Goal: Use online tool/utility: Utilize a website feature to perform a specific function

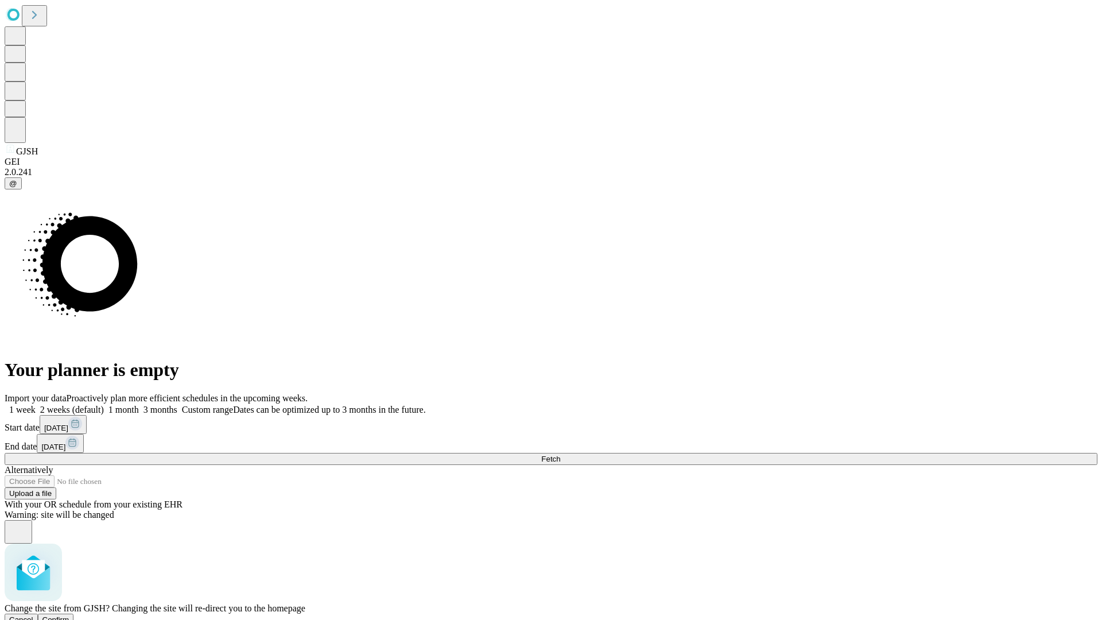
click at [69, 616] on span "Confirm" at bounding box center [55, 620] width 27 height 9
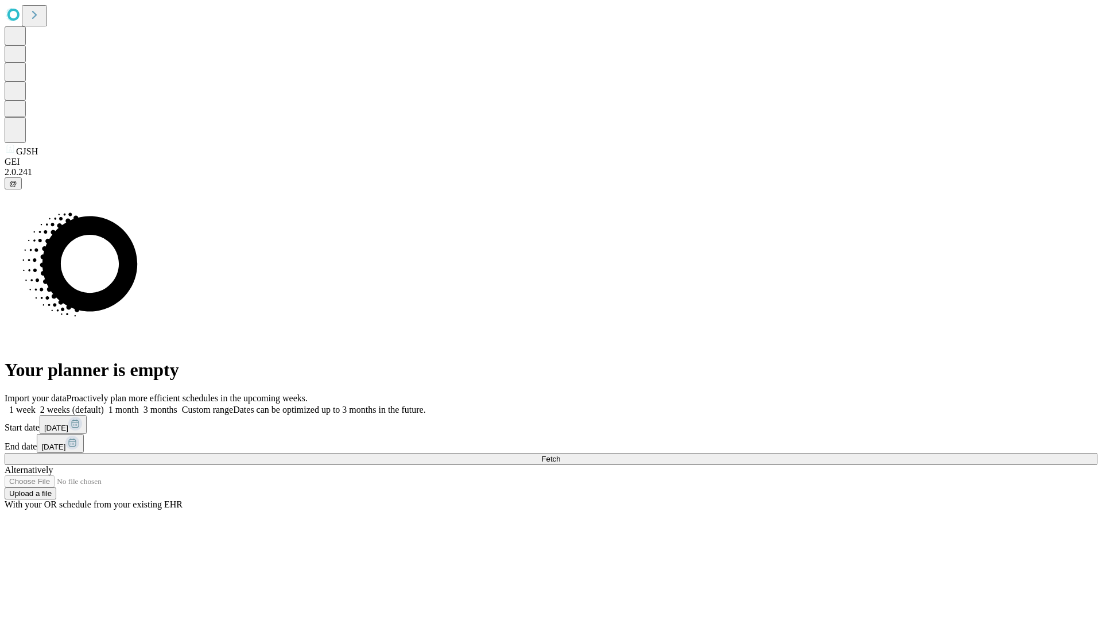
click at [36, 405] on label "1 week" at bounding box center [20, 410] width 31 height 10
click at [560, 455] on span "Fetch" at bounding box center [550, 459] width 19 height 9
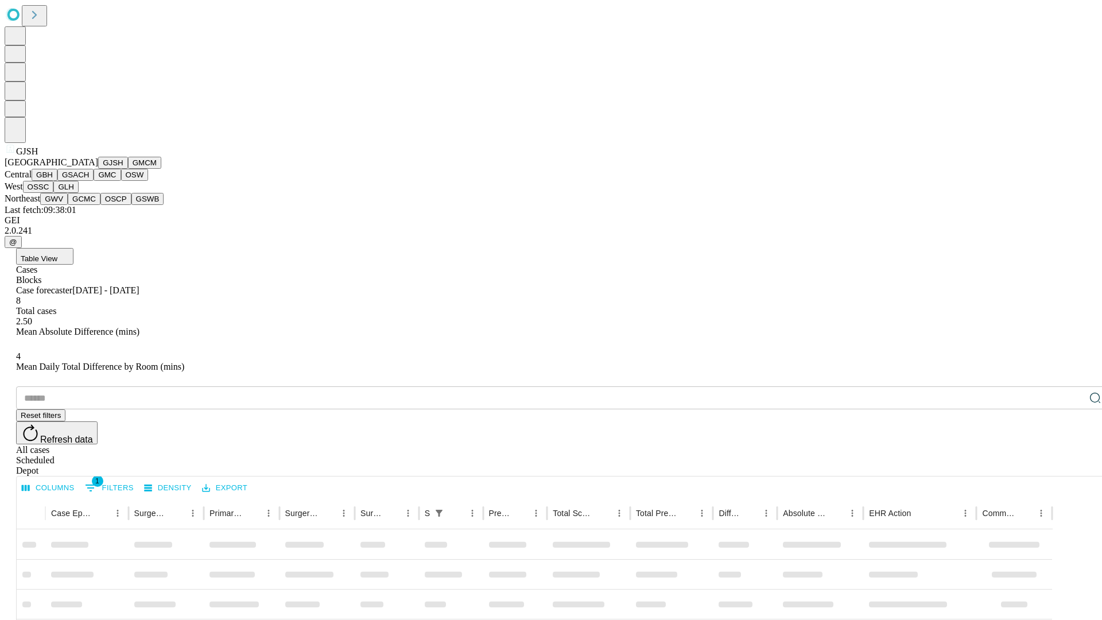
click at [128, 169] on button "GMCM" at bounding box center [144, 163] width 33 height 12
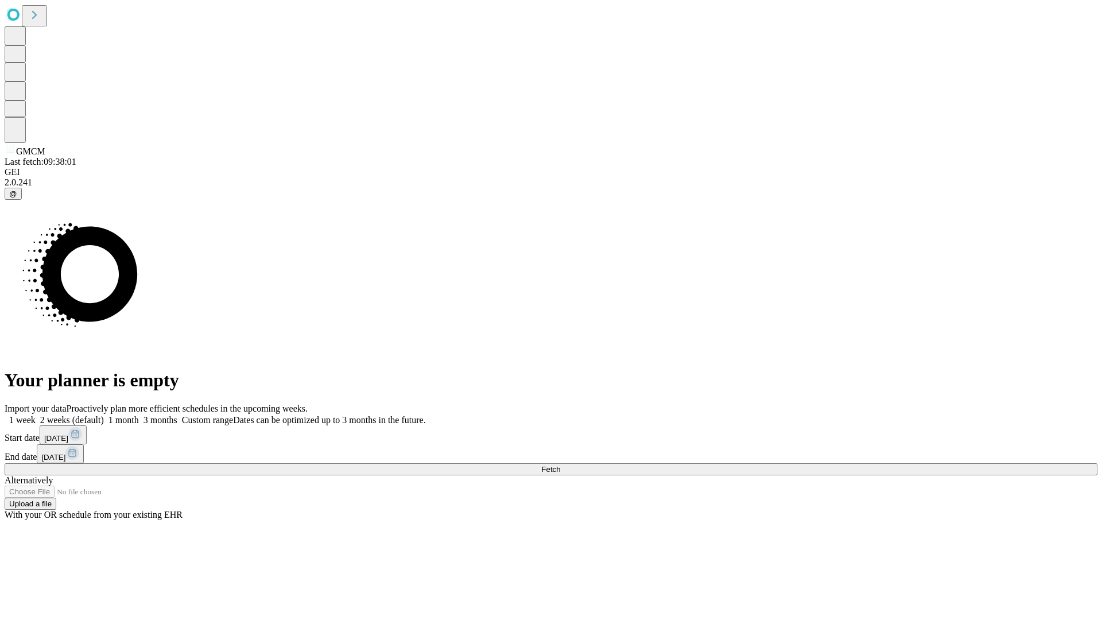
click at [560, 465] on span "Fetch" at bounding box center [550, 469] width 19 height 9
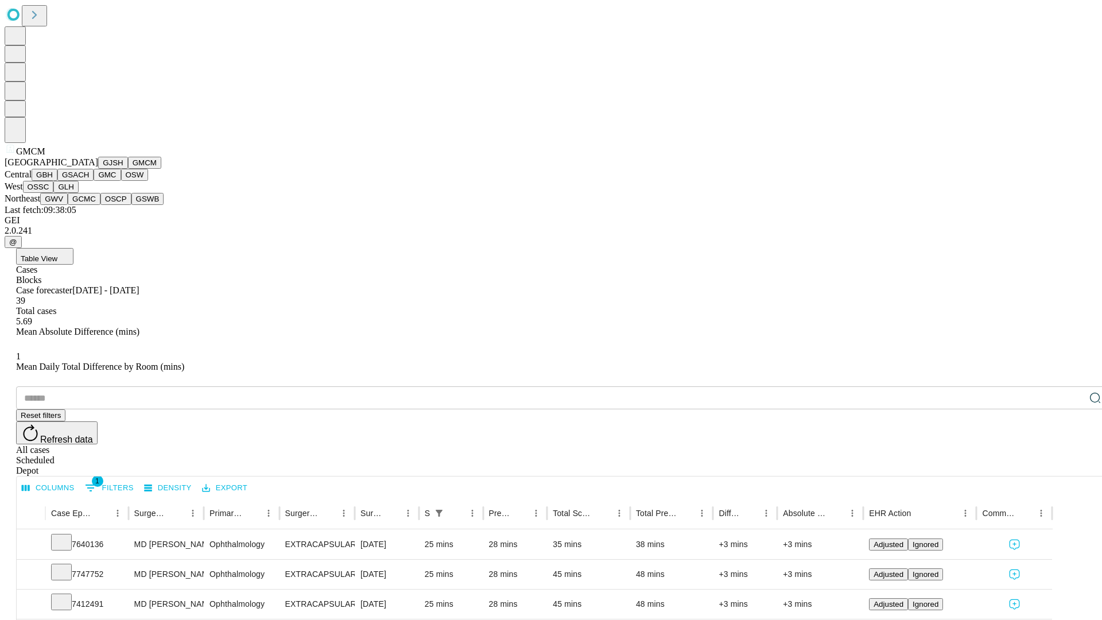
click at [57, 181] on button "GBH" at bounding box center [45, 175] width 26 height 12
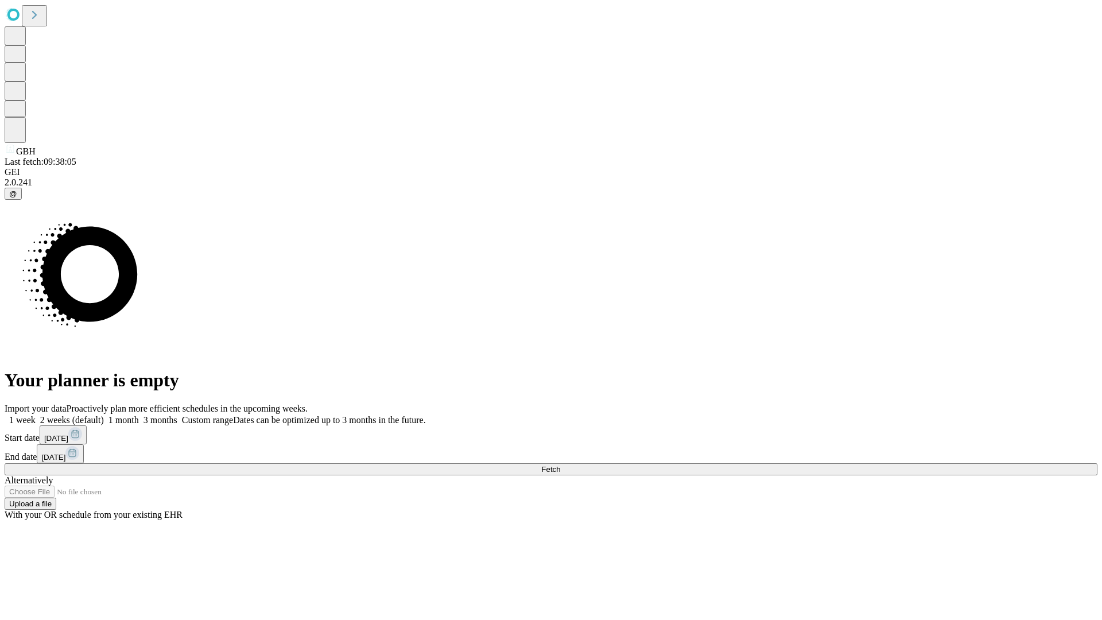
click at [560, 465] on span "Fetch" at bounding box center [550, 469] width 19 height 9
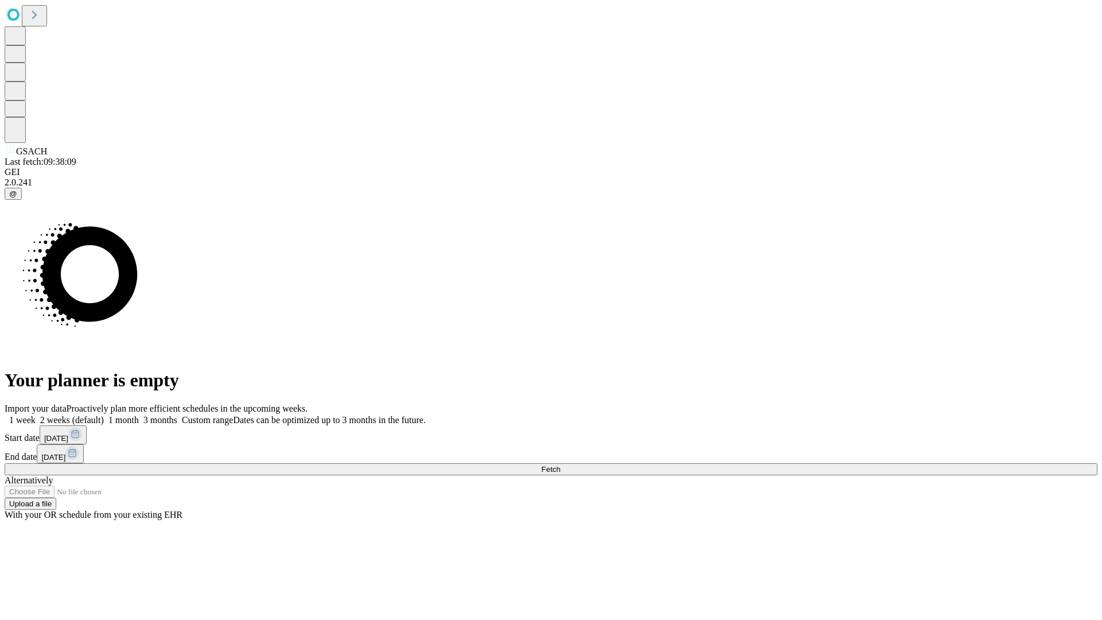
click at [560, 465] on span "Fetch" at bounding box center [550, 469] width 19 height 9
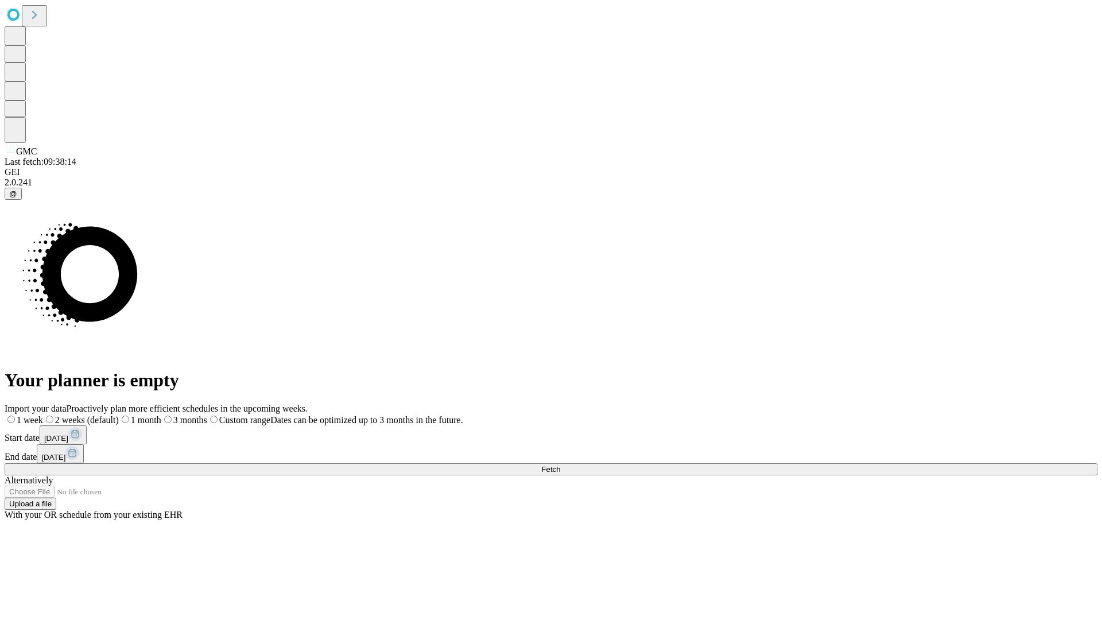
click at [43, 415] on label "1 week" at bounding box center [24, 420] width 38 height 10
click at [560, 465] on span "Fetch" at bounding box center [550, 469] width 19 height 9
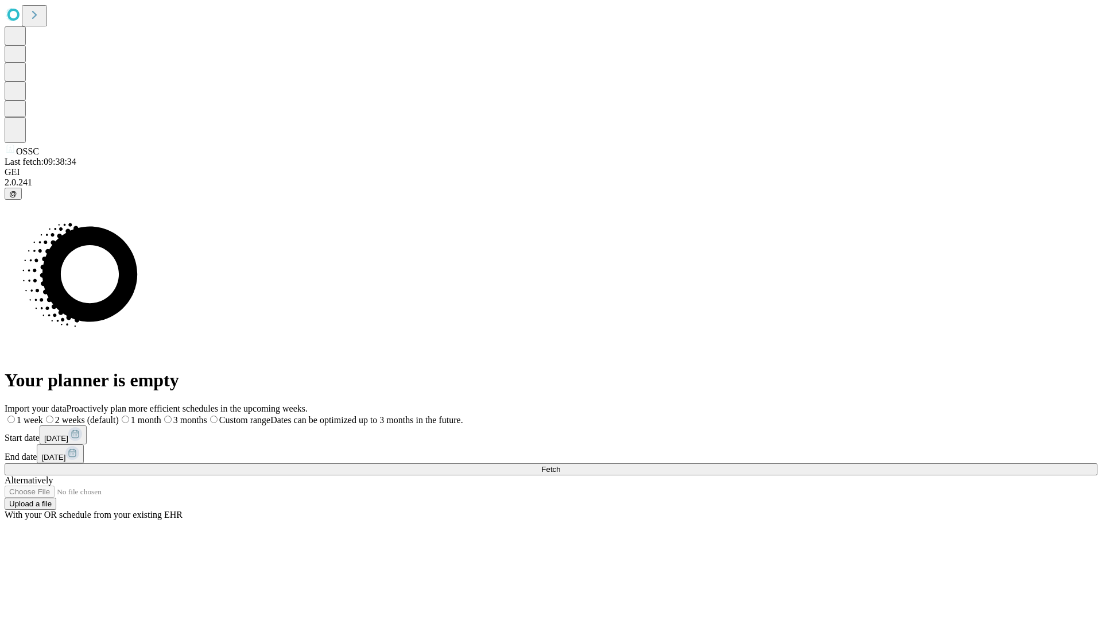
click at [43, 415] on label "1 week" at bounding box center [24, 420] width 38 height 10
click at [560, 465] on span "Fetch" at bounding box center [550, 469] width 19 height 9
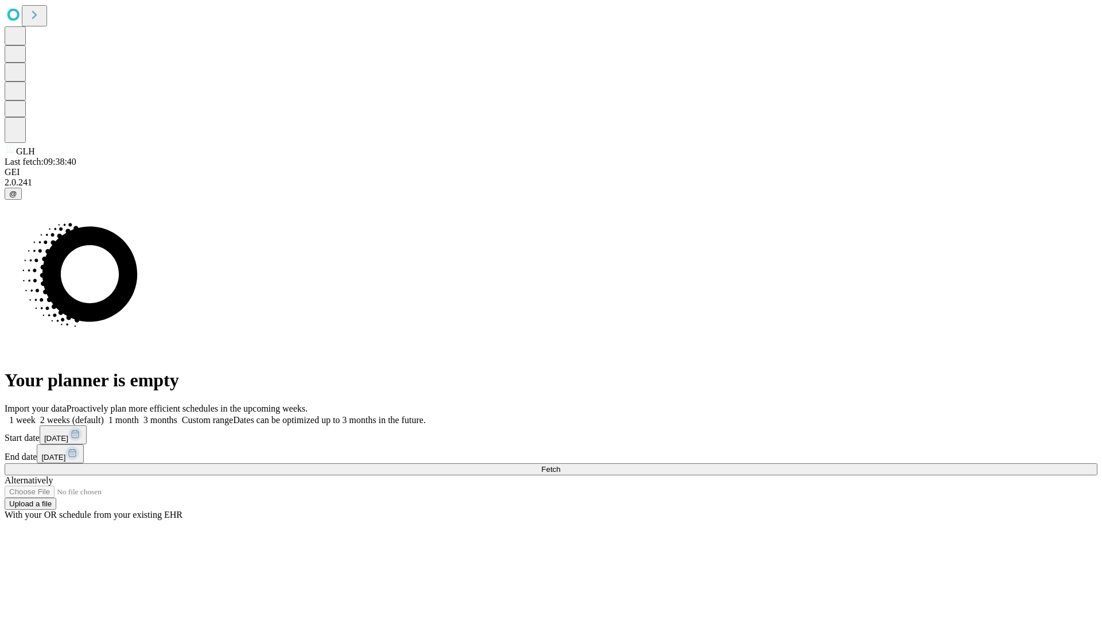
click at [560, 465] on span "Fetch" at bounding box center [550, 469] width 19 height 9
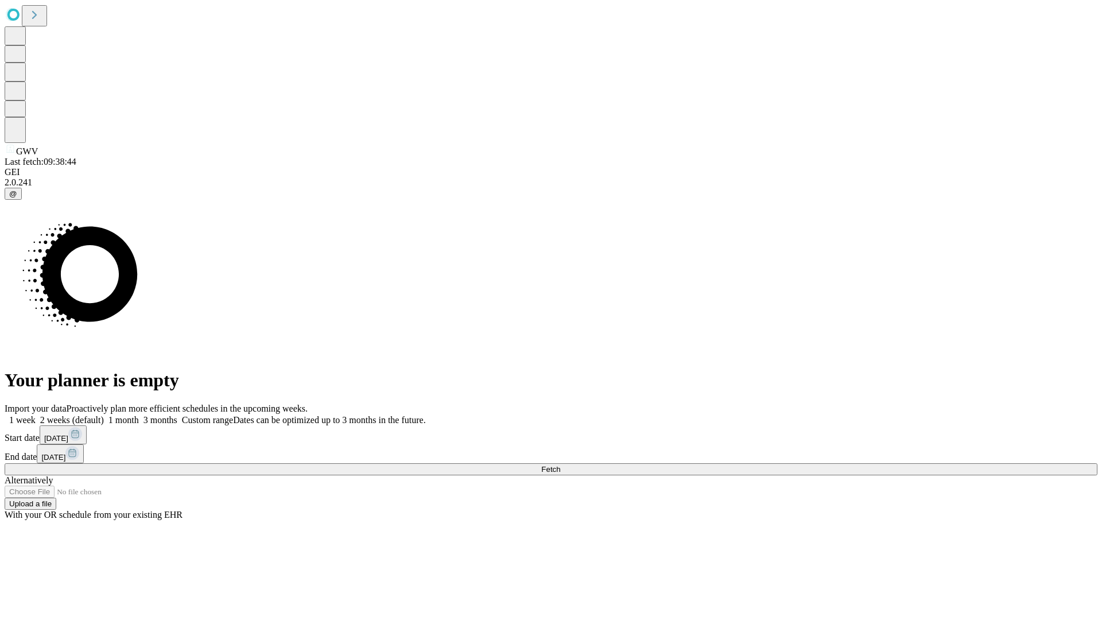
click at [36, 415] on label "1 week" at bounding box center [20, 420] width 31 height 10
click at [560, 465] on span "Fetch" at bounding box center [550, 469] width 19 height 9
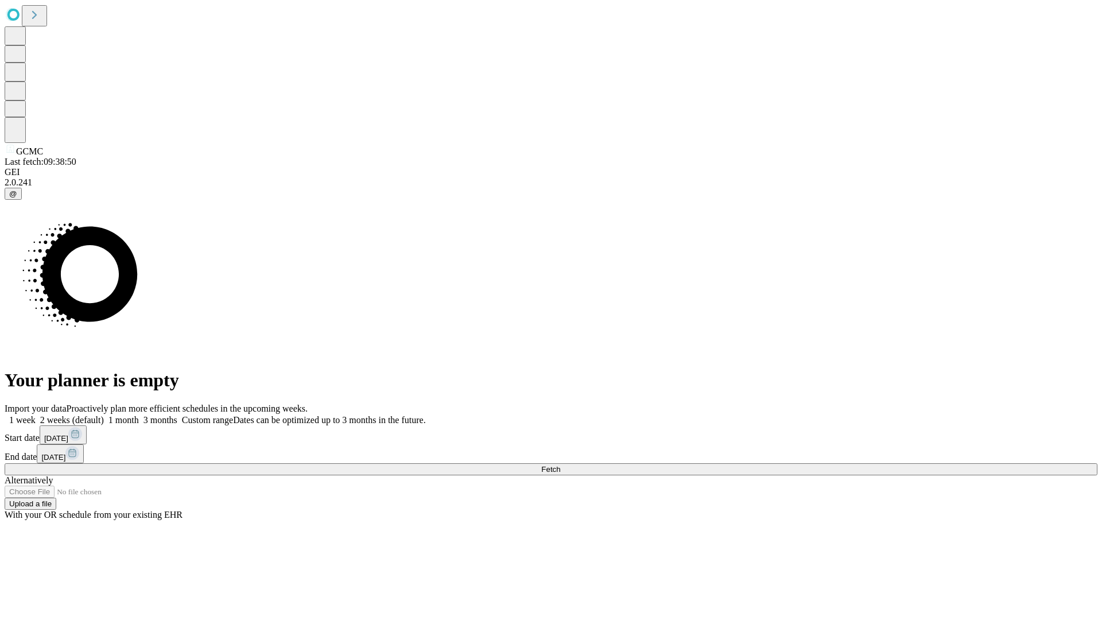
click at [560, 465] on span "Fetch" at bounding box center [550, 469] width 19 height 9
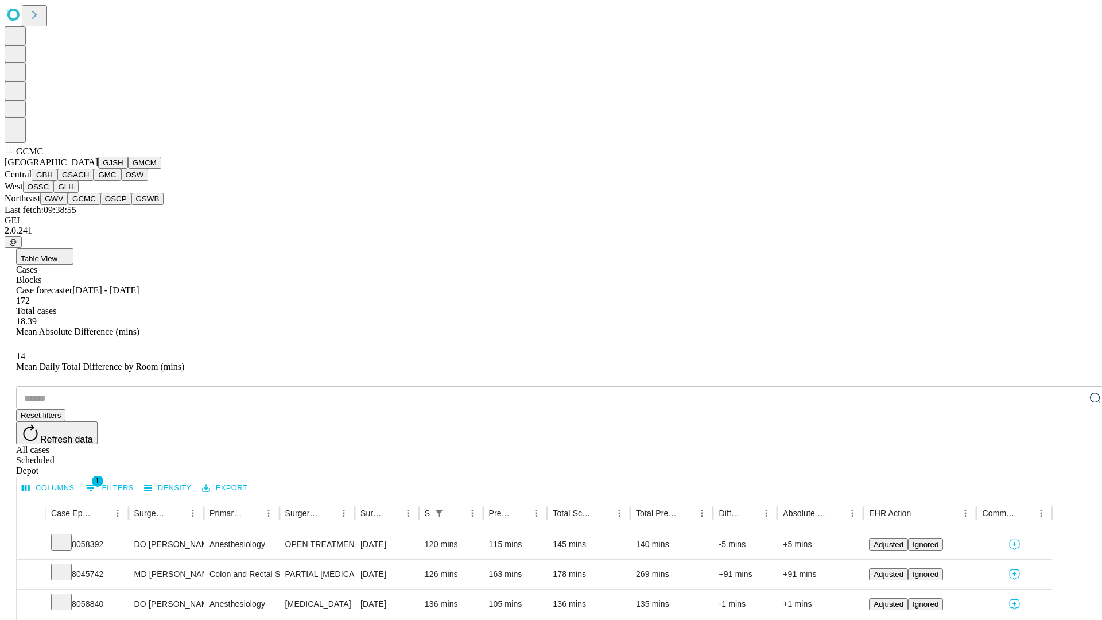
click at [100, 205] on button "OSCP" at bounding box center [115, 199] width 31 height 12
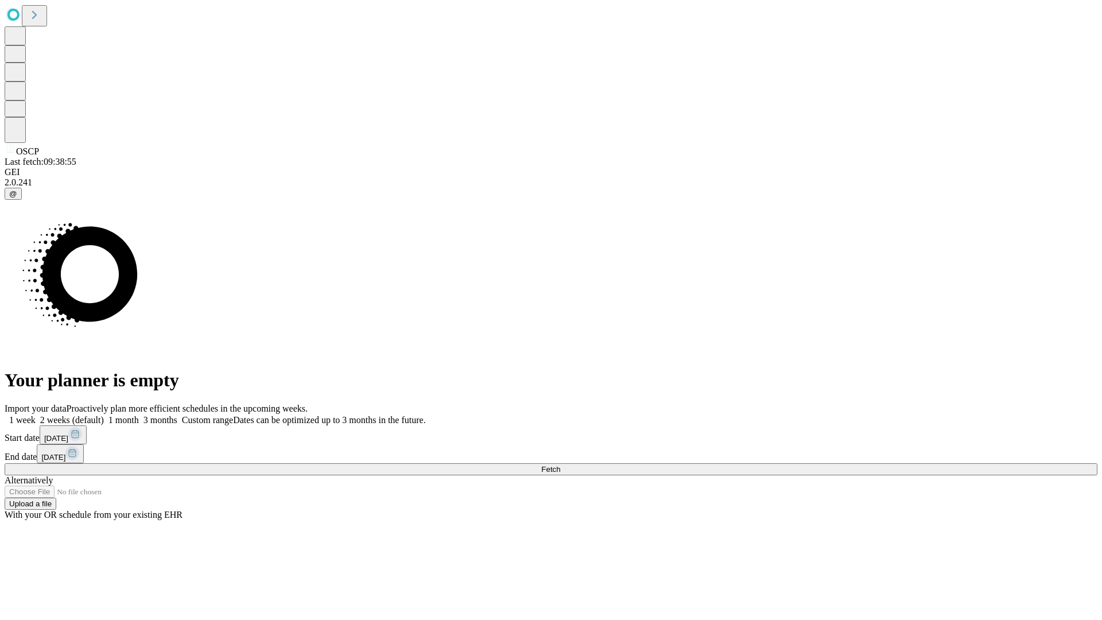
click at [36, 415] on label "1 week" at bounding box center [20, 420] width 31 height 10
click at [560, 465] on span "Fetch" at bounding box center [550, 469] width 19 height 9
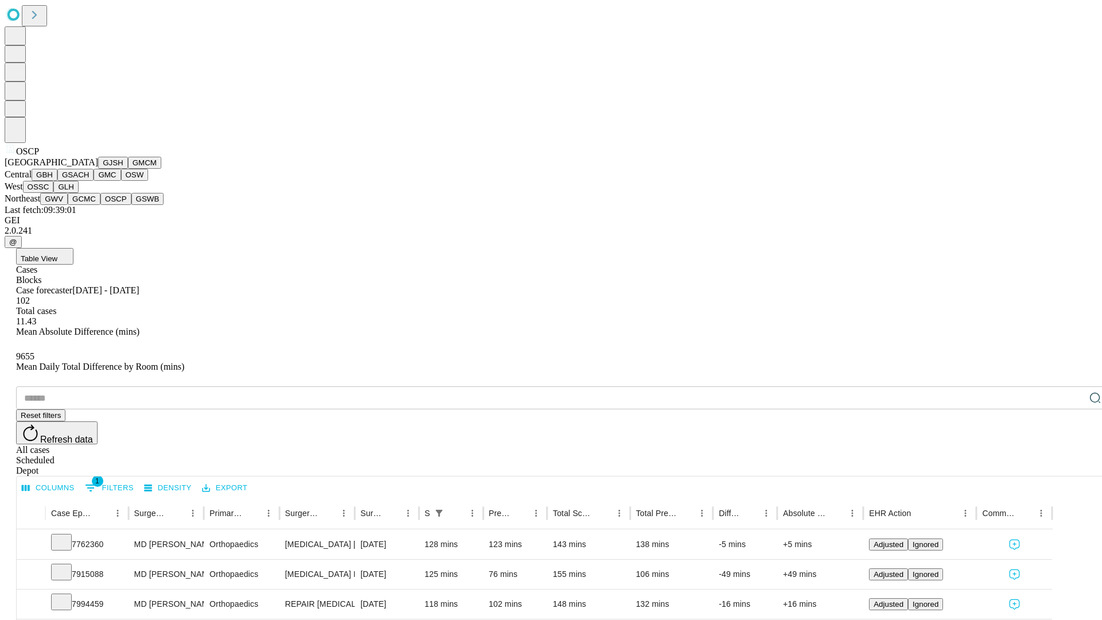
click at [131, 205] on button "GSWB" at bounding box center [147, 199] width 33 height 12
